Goal: Feedback & Contribution: Submit feedback/report problem

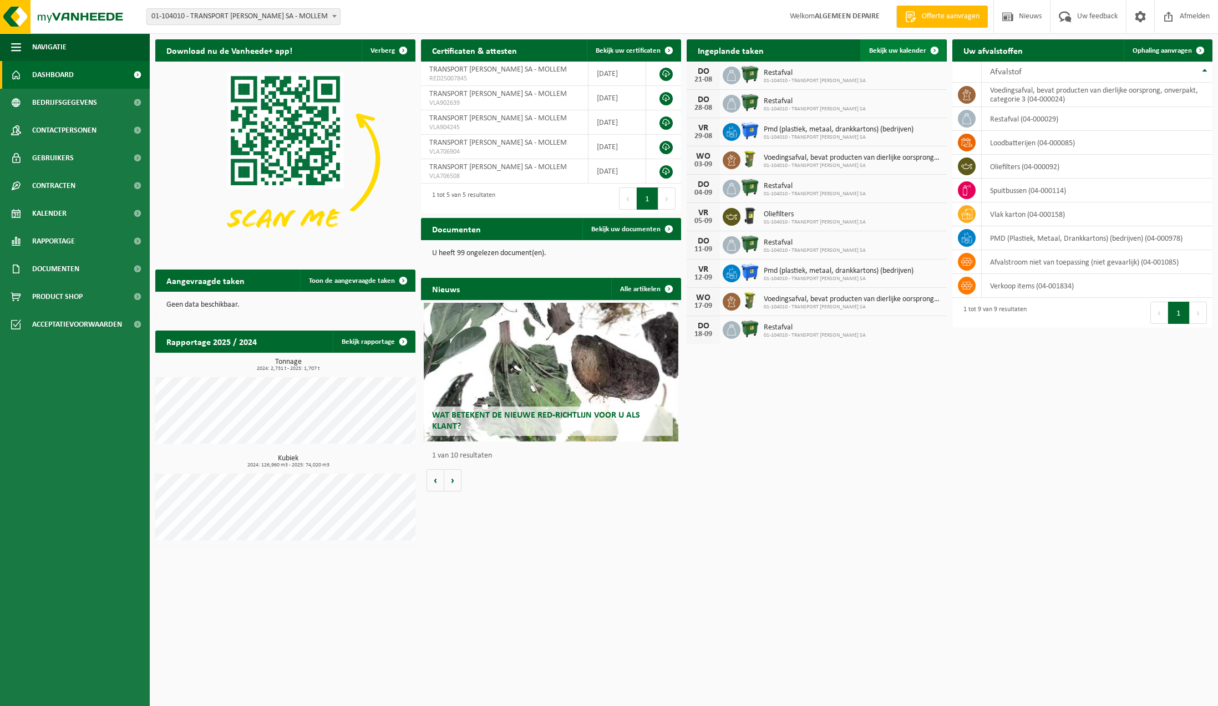
click at [897, 50] on span "Bekijk uw kalender" at bounding box center [897, 50] width 57 height 7
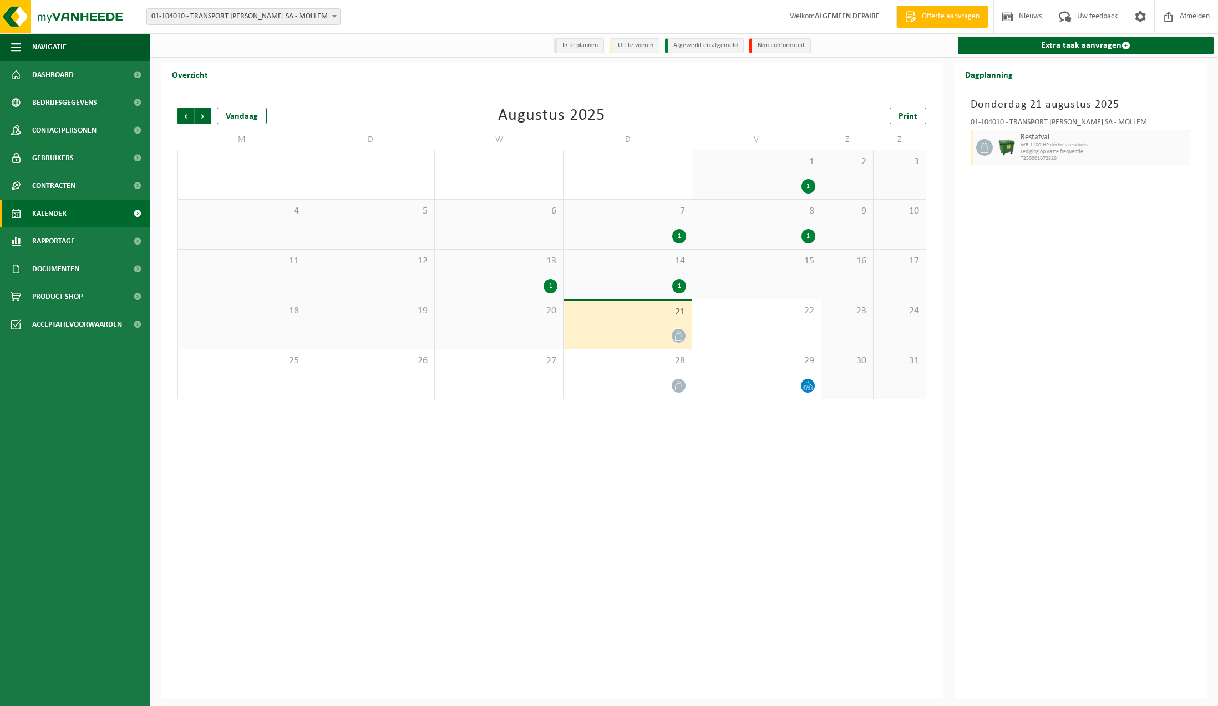
click at [547, 283] on div "1" at bounding box center [551, 286] width 14 height 14
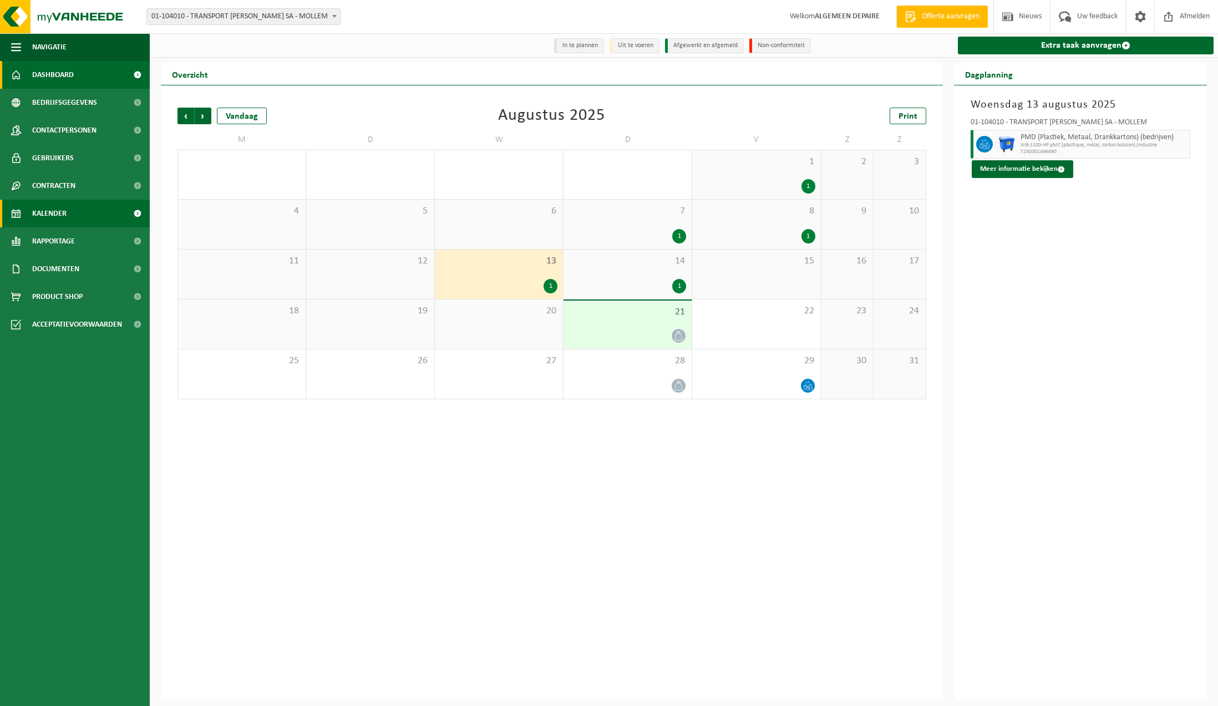
click at [52, 73] on span "Dashboard" at bounding box center [53, 75] width 42 height 28
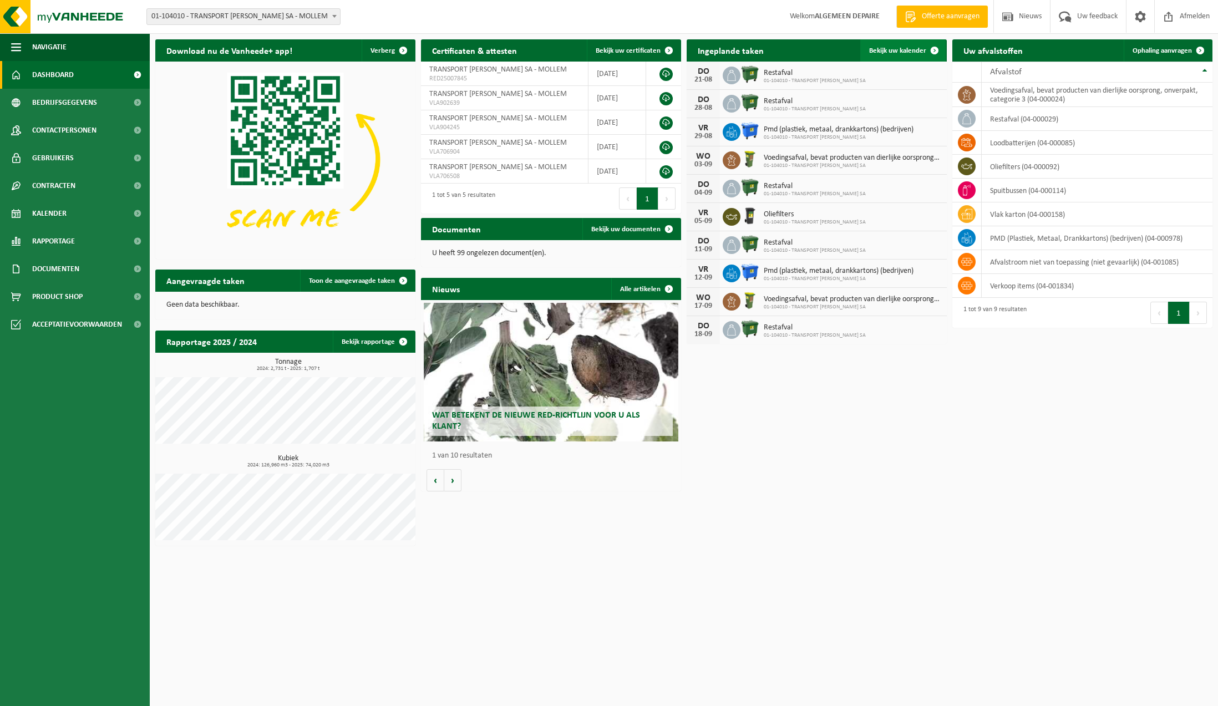
click at [933, 48] on span at bounding box center [934, 50] width 22 height 22
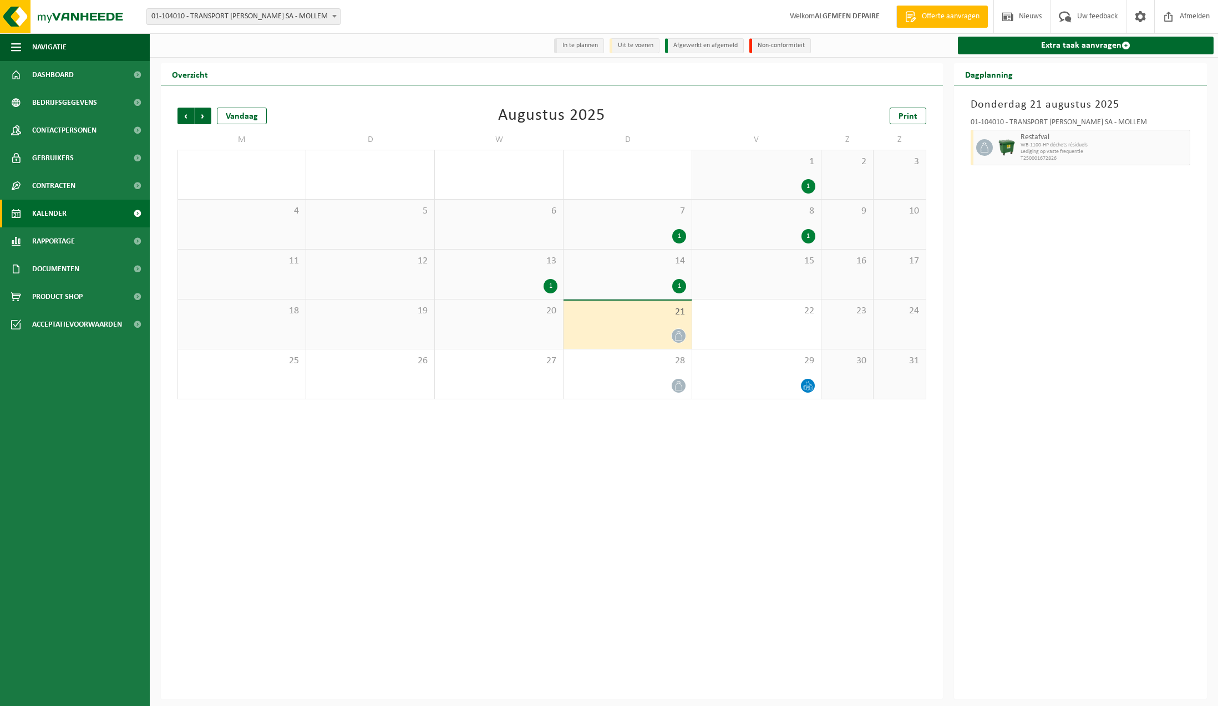
click at [677, 334] on icon at bounding box center [678, 335] width 9 height 9
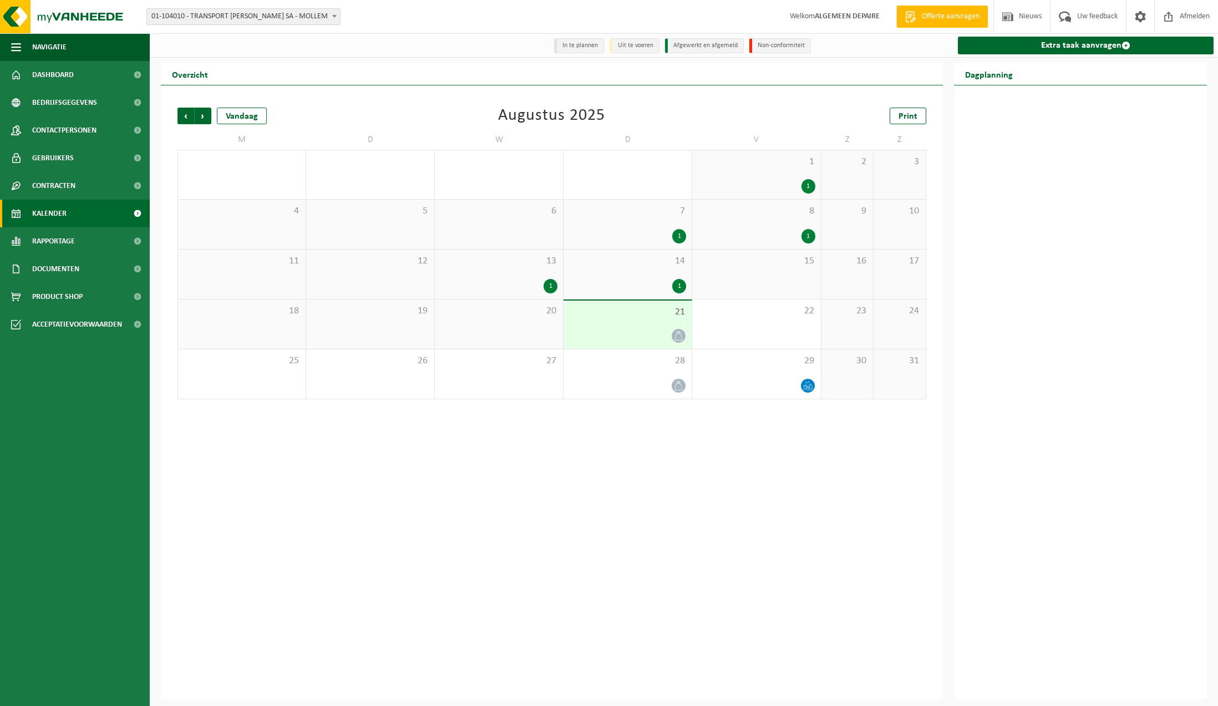
click at [639, 336] on div at bounding box center [627, 335] width 117 height 15
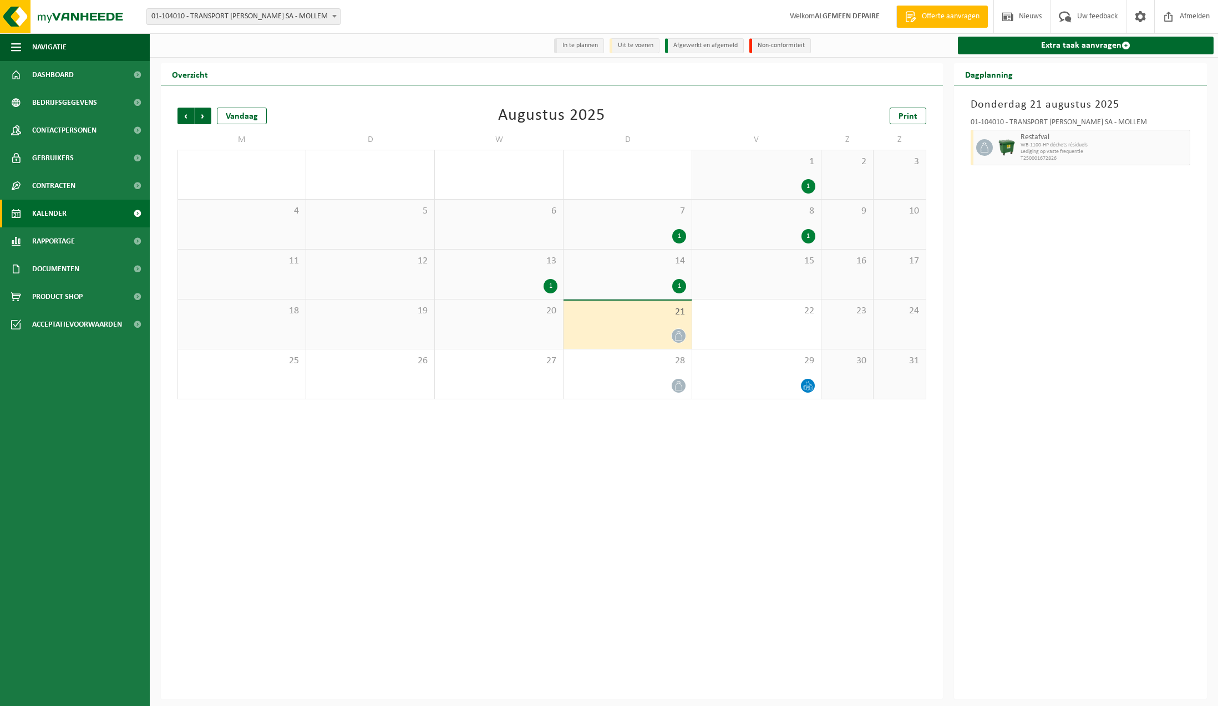
click at [494, 326] on div "20" at bounding box center [499, 323] width 128 height 49
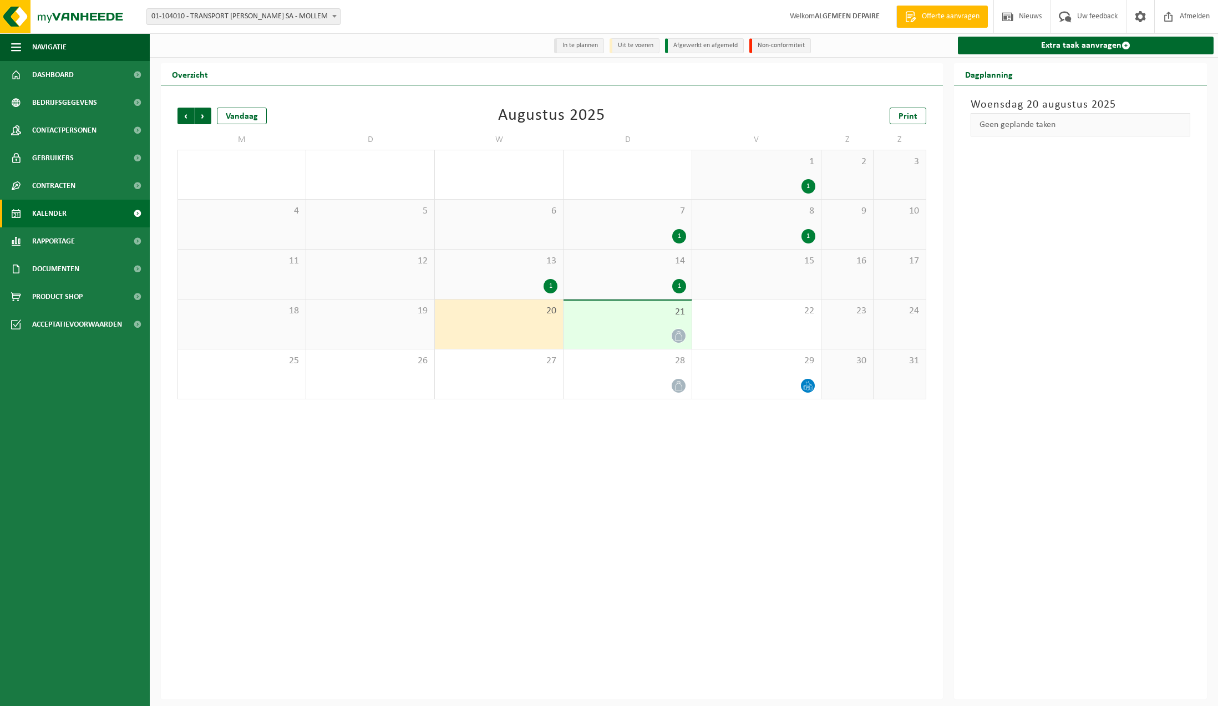
click at [512, 275] on div "13 1" at bounding box center [499, 274] width 128 height 49
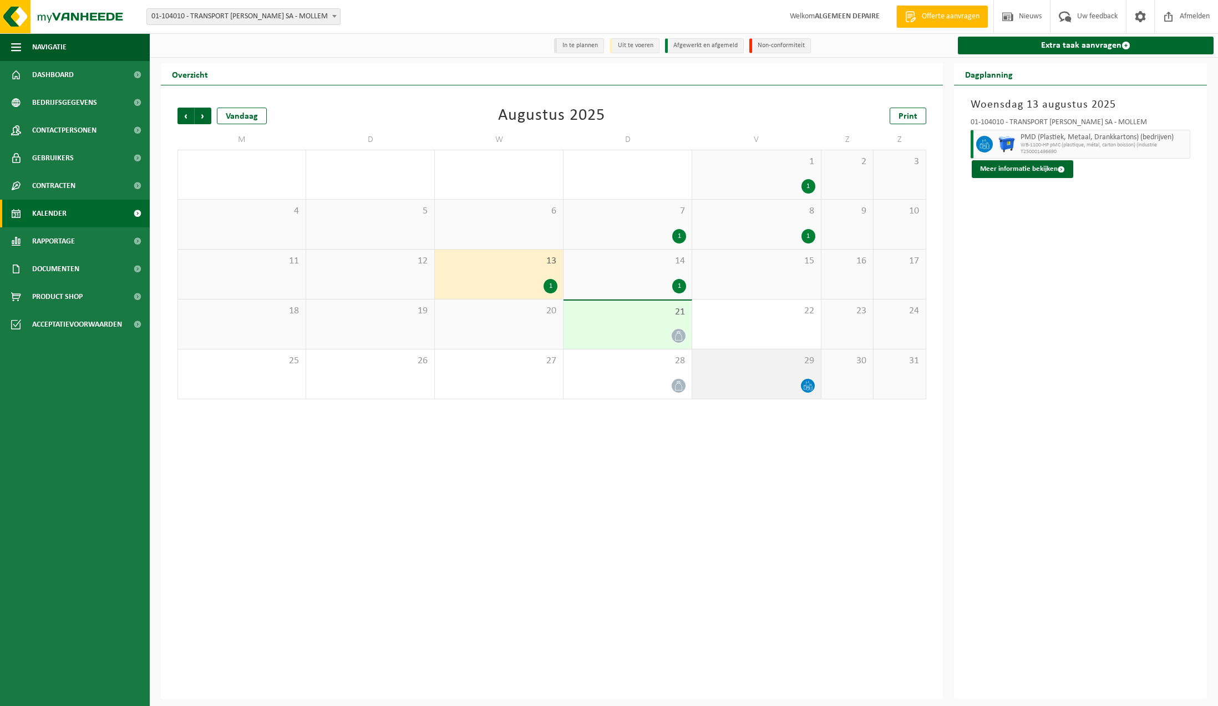
click at [785, 375] on div "29" at bounding box center [756, 373] width 128 height 49
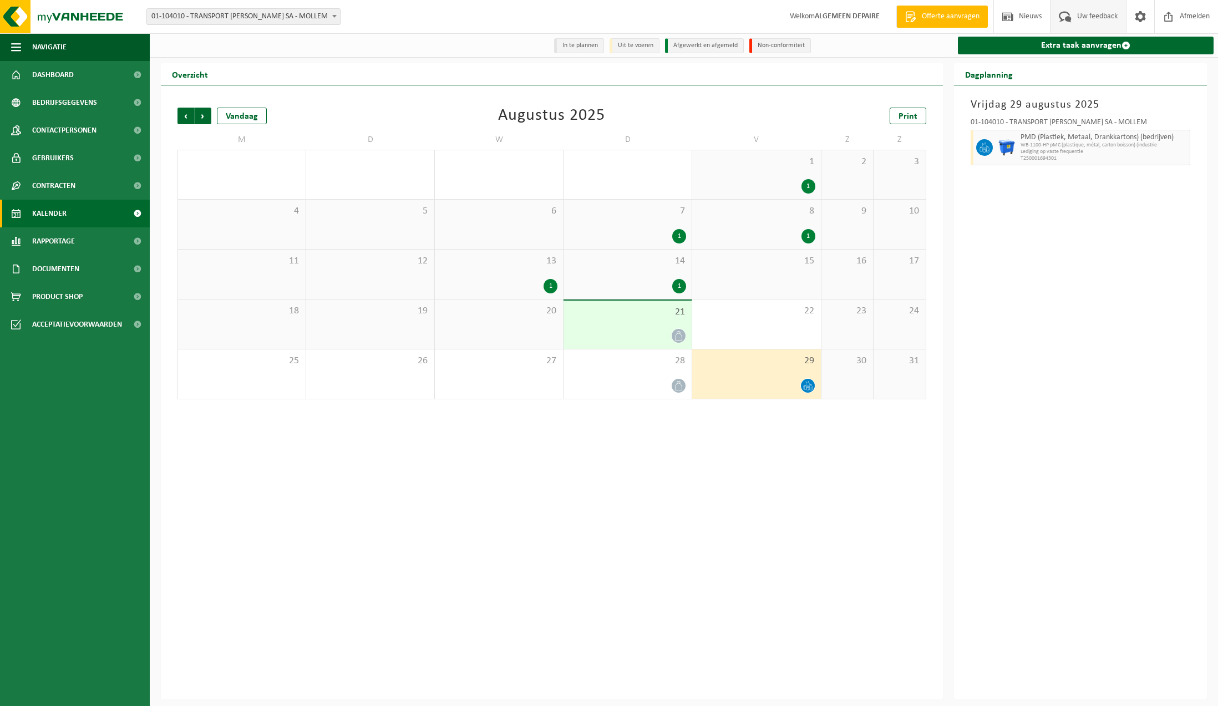
click at [1099, 7] on span "Uw feedback" at bounding box center [1097, 16] width 46 height 33
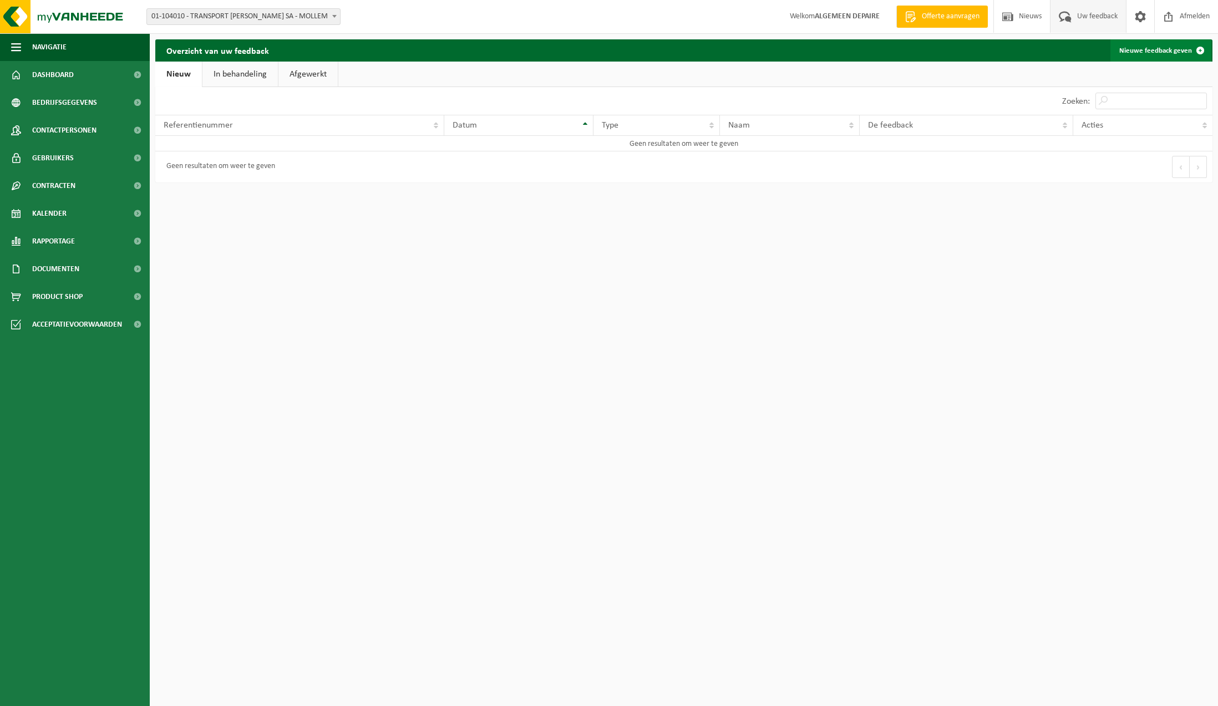
click at [1146, 50] on link "Nieuwe feedback geven" at bounding box center [1160, 50] width 101 height 22
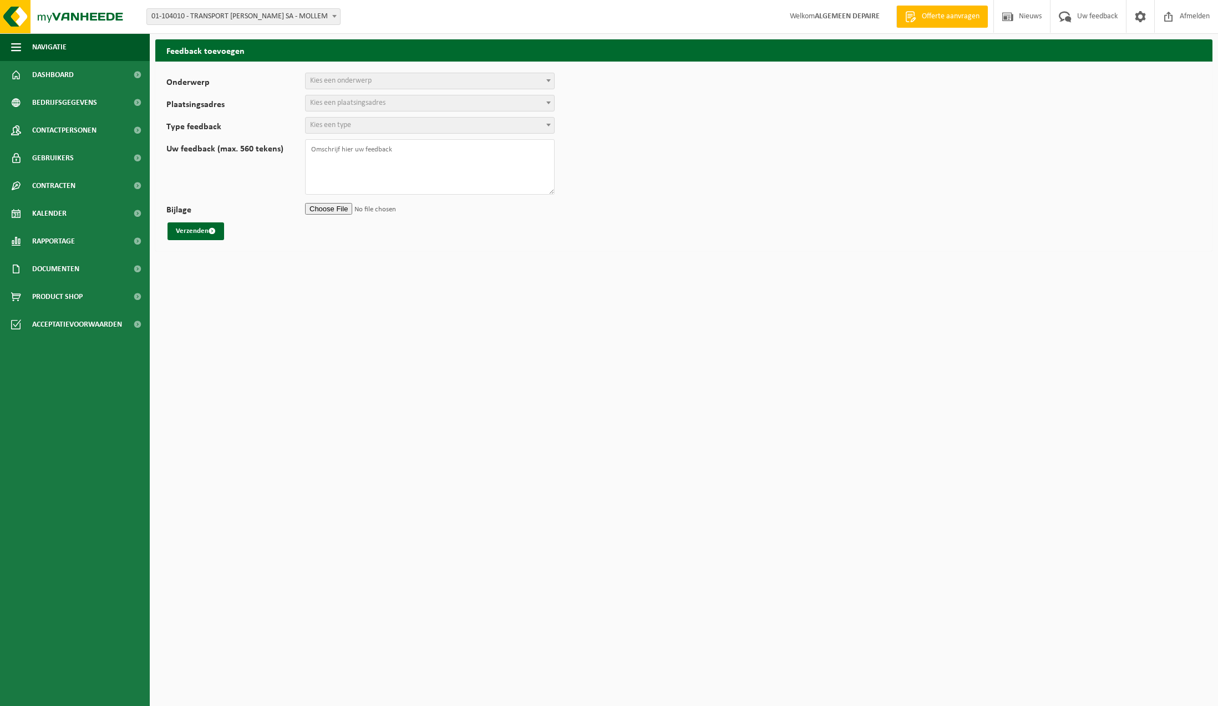
select select
click at [478, 81] on span "Kies een onderwerp" at bounding box center [430, 81] width 248 height 16
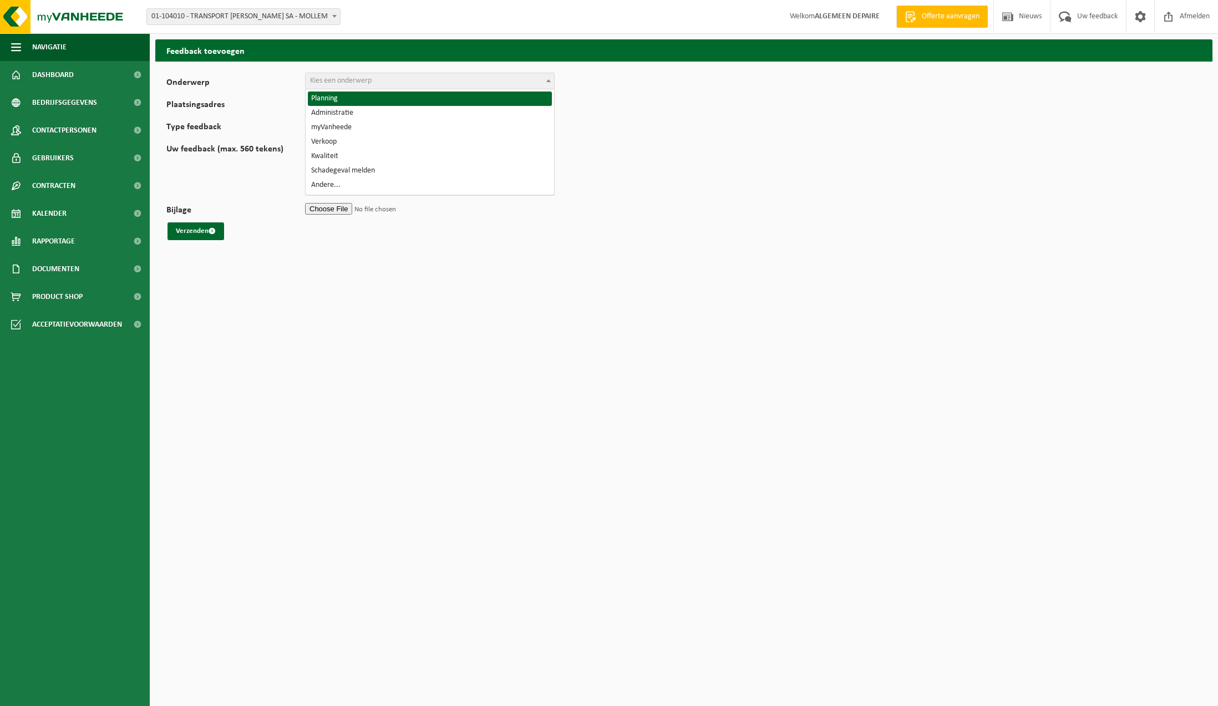
select select "1"
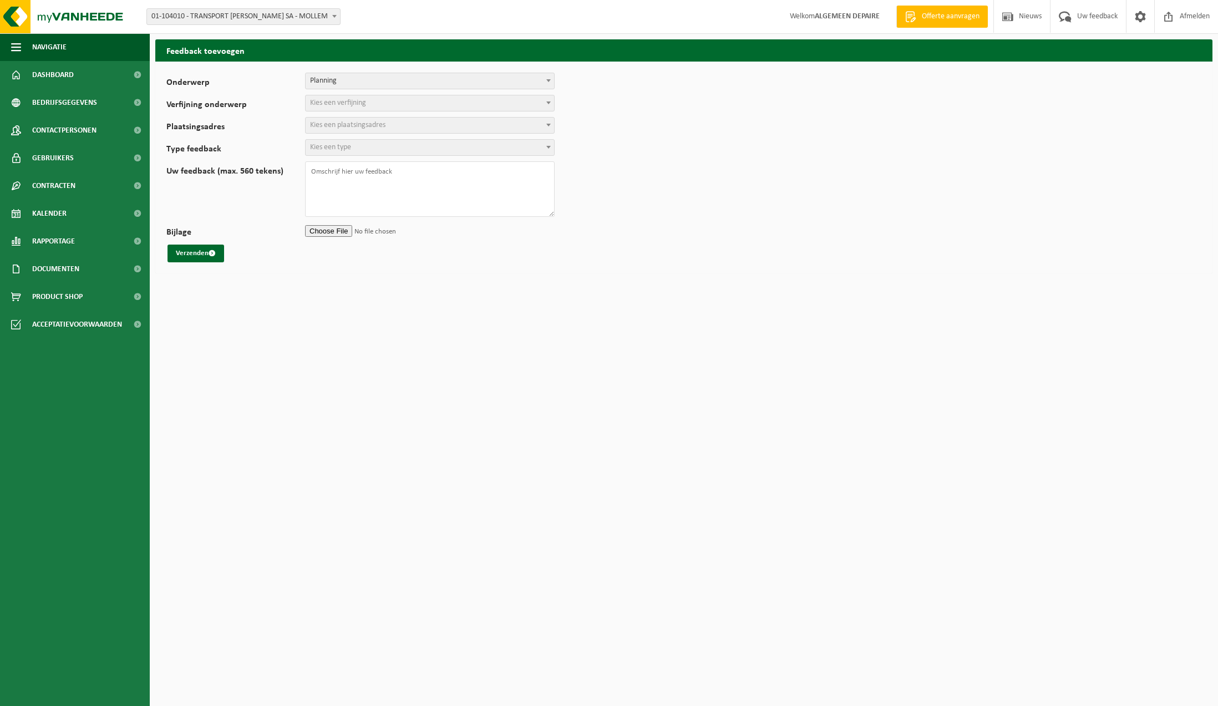
click at [421, 104] on span "Kies een verfijning" at bounding box center [430, 103] width 248 height 16
select select "2"
click at [413, 125] on span "Kies een plaatsingsadres" at bounding box center [430, 126] width 248 height 16
select select "25248"
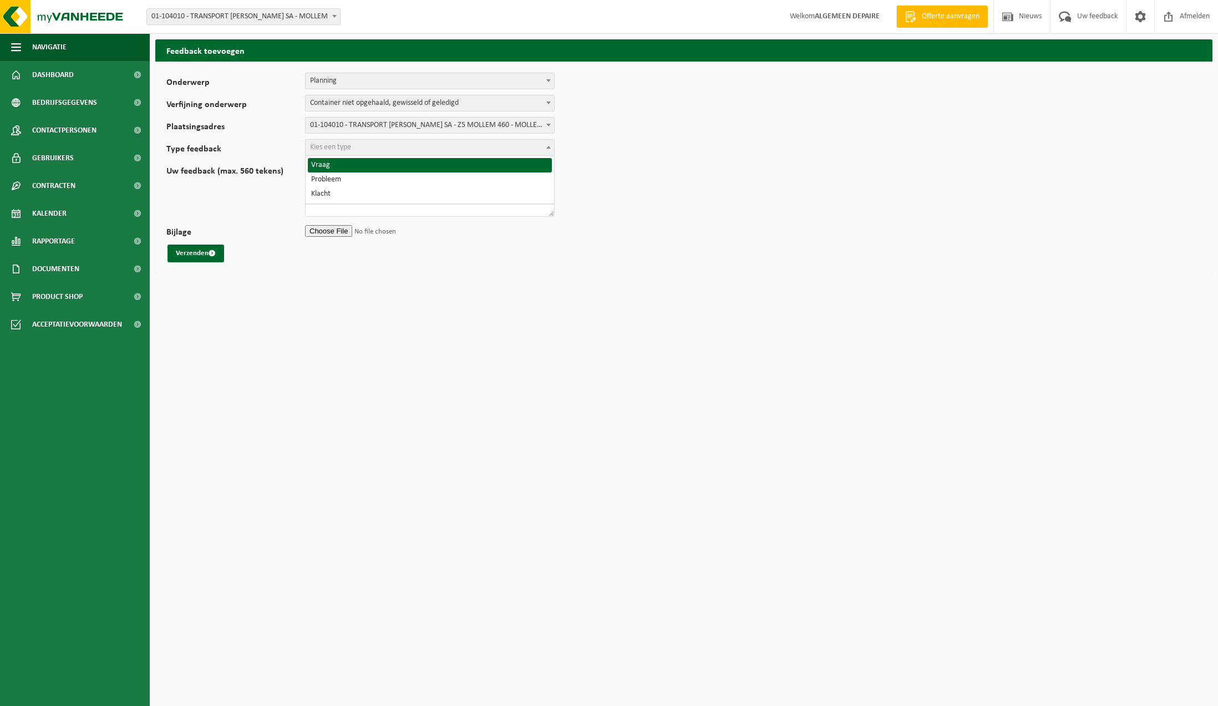
click at [420, 150] on span "Kies een type" at bounding box center [430, 148] width 248 height 16
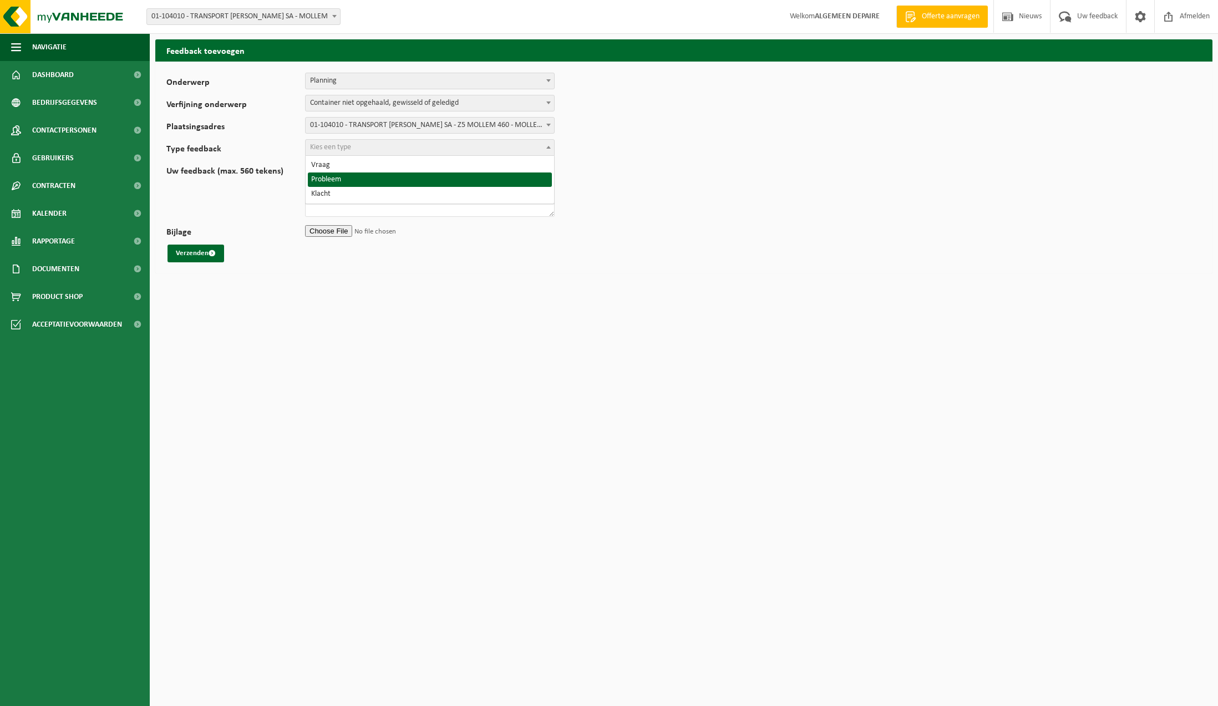
select select "ISS"
click at [414, 176] on textarea "Uw feedback (max. 560 tekens)" at bounding box center [430, 188] width 250 height 55
type textarea "b"
type textarea "Beste, op 19/08 moest onze GFT geledigd worden maar dit is niet gebeurd. De bak…"
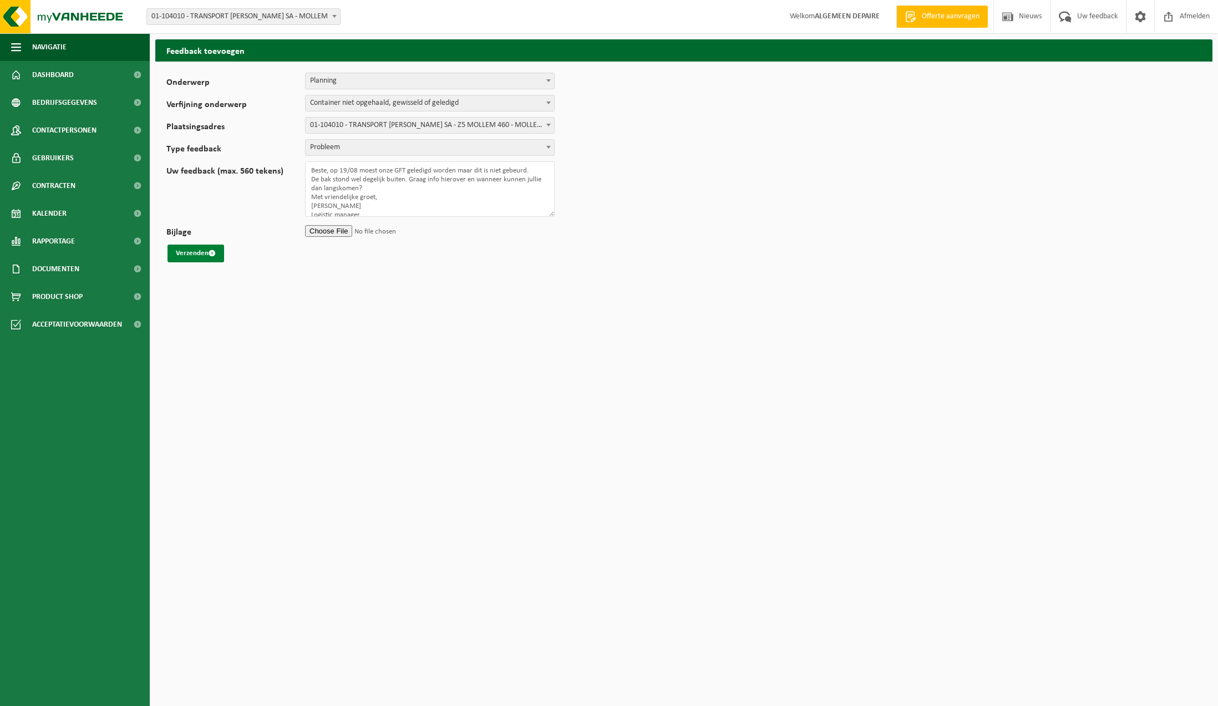
click at [190, 251] on button "Verzenden" at bounding box center [195, 254] width 57 height 18
